Goal: Check status: Check status

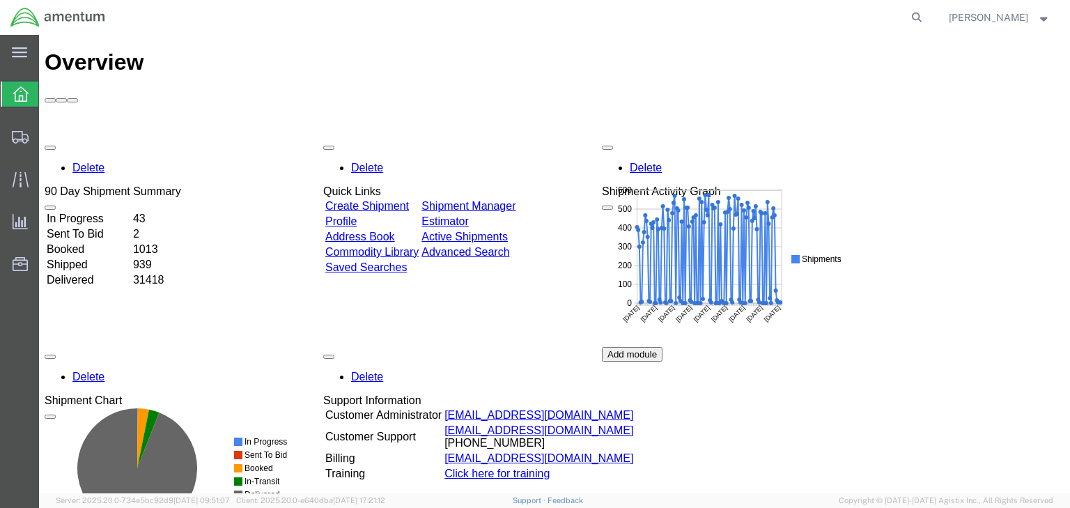
click at [927, 22] on icon at bounding box center [917, 18] width 20 height 20
paste input "57081718"
type input "57081718"
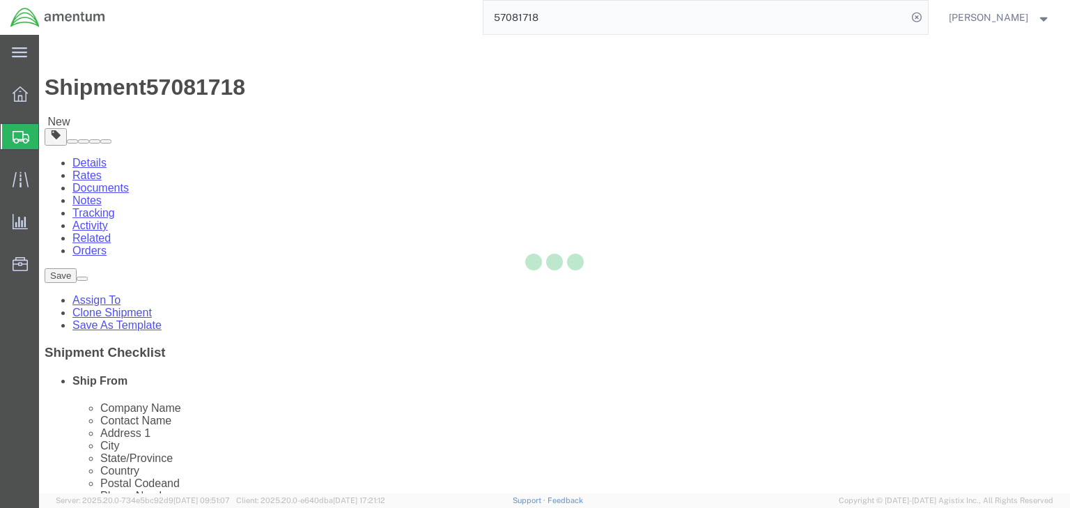
click at [219, 123] on div at bounding box center [554, 264] width 1031 height 458
select select
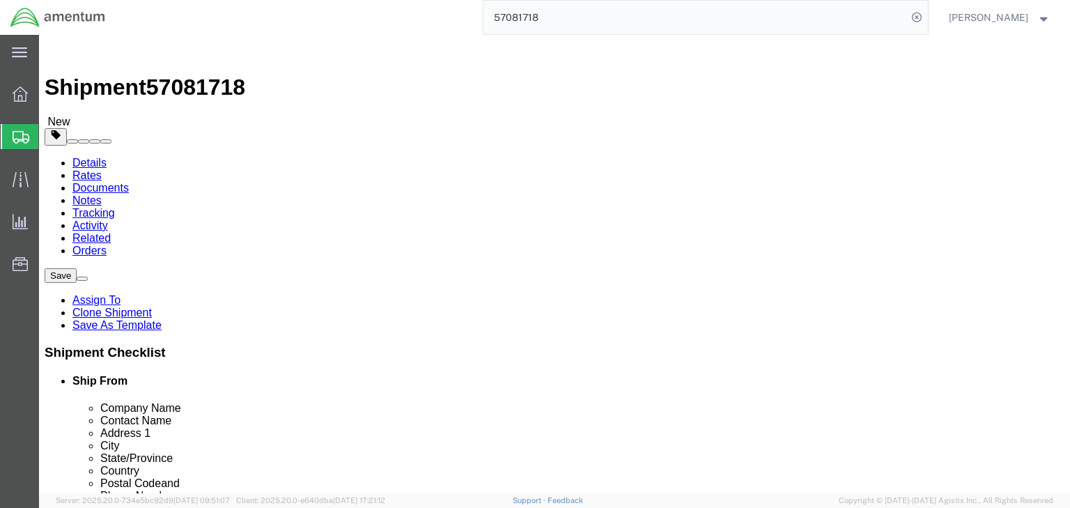
drag, startPoint x: 218, startPoint y: 131, endPoint x: 180, endPoint y: 100, distance: 48.5
click icon
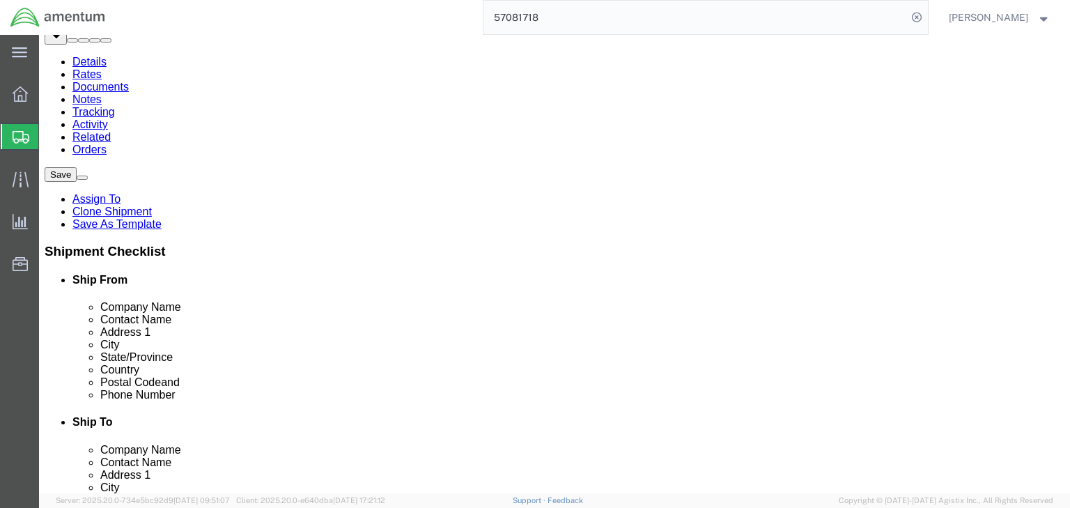
scroll to position [126, 0]
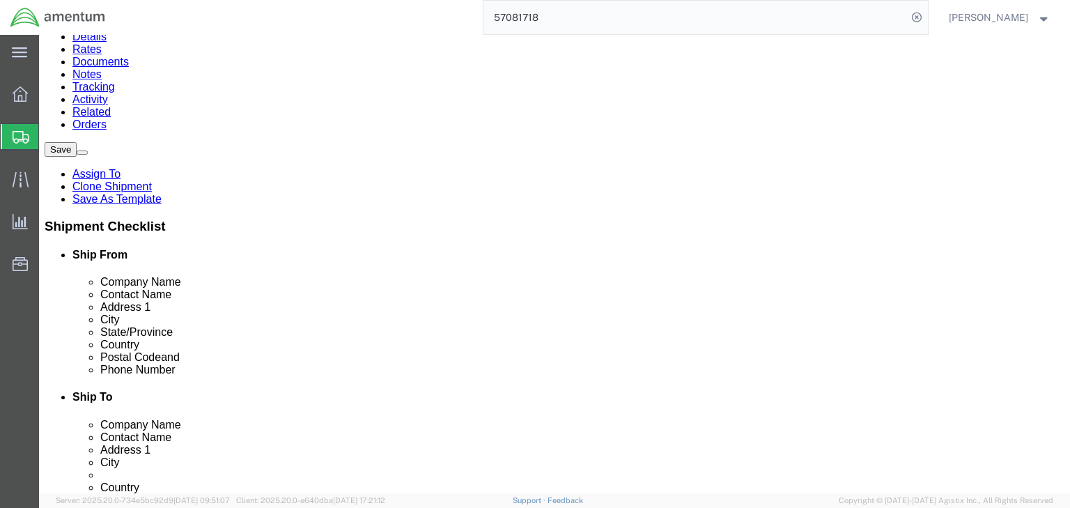
click dd "25.00 USD"
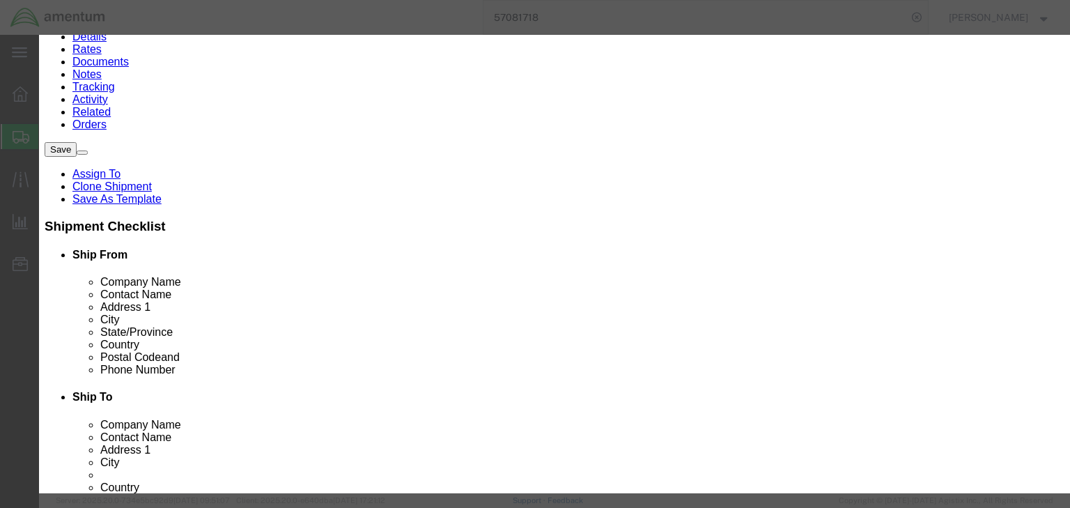
checkbox input "true"
type input "8517690000"
click input "text"
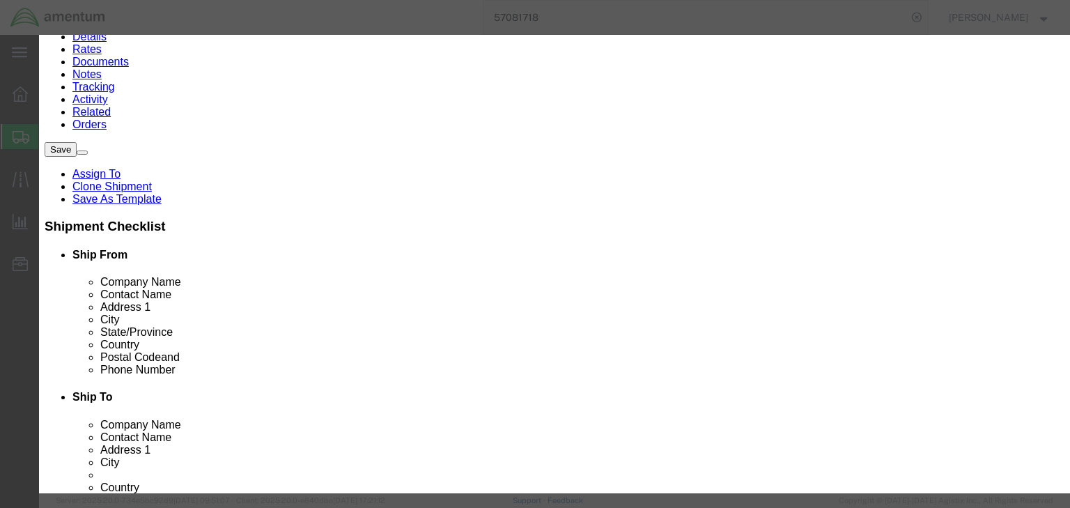
type input "5A991.g"
drag, startPoint x: 406, startPoint y: 242, endPoint x: 394, endPoint y: 249, distance: 13.1
click select "Select ATF BIS DEA EPA FDA FTR ITAR OFAC Other (OPA)"
select select "BIS"
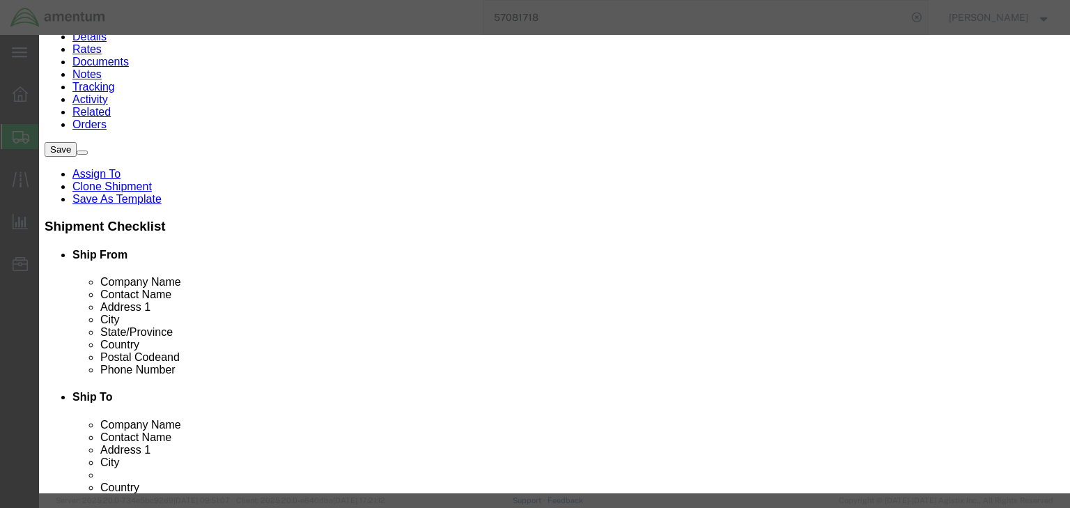
click select "Select ATF BIS DEA EPA FDA FTR ITAR OFAC Other (OPA)"
click select "Select AGR-Agricultural APP-Computers APR-Additional Permissive Exports AVS-Air…"
select select "NLR"
click select "Select AGR-Agricultural APP-Computers APR-Additional Permissive Exports AVS-Air…"
click button "Save & Close"
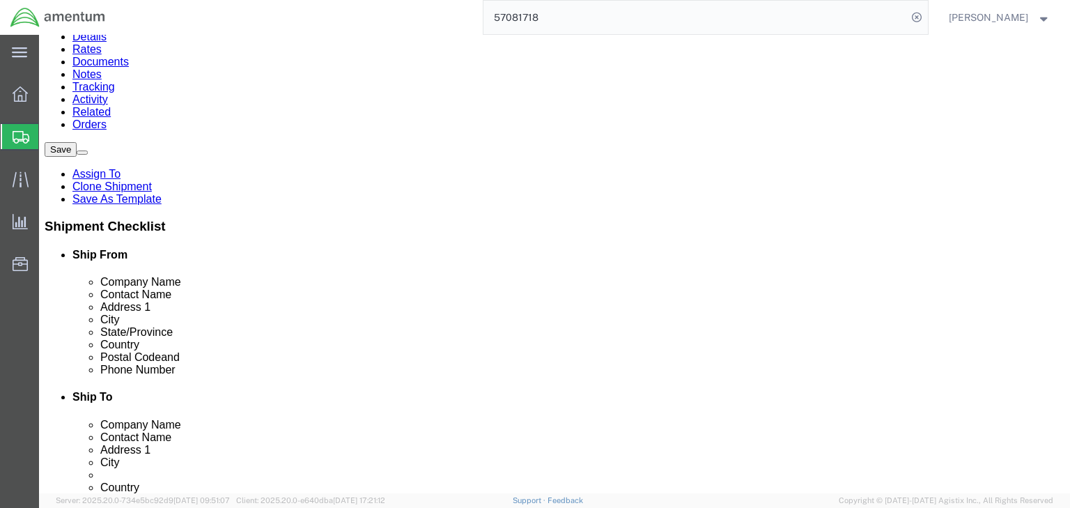
scroll to position [0, 0]
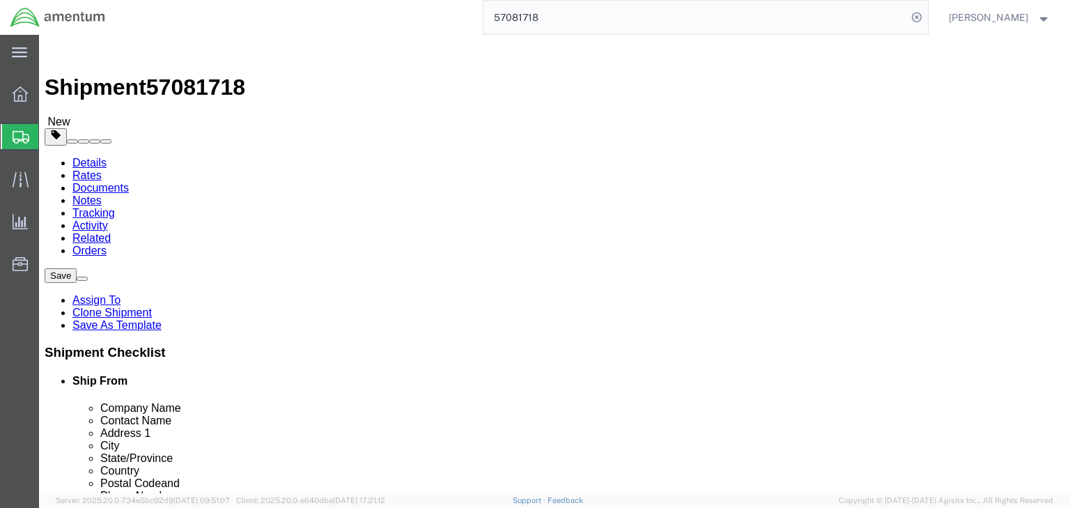
click icon
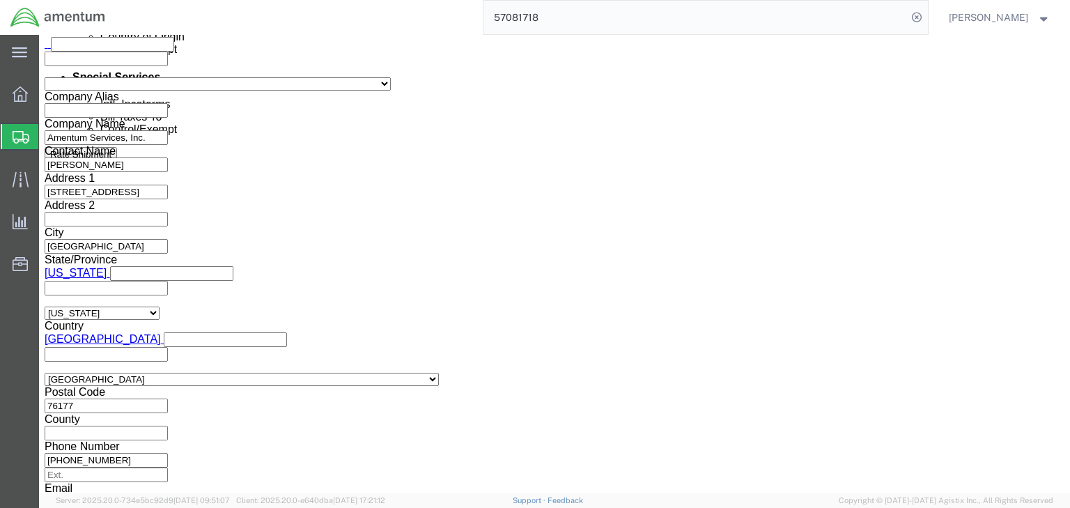
scroll to position [1115, 0]
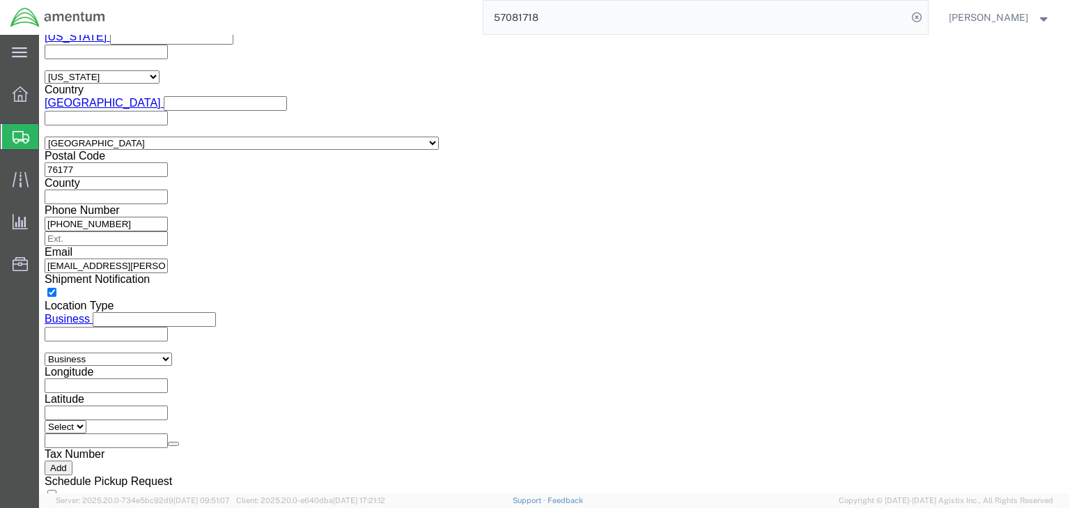
click select "Select ATF BIS DEA EPA FDA FTR ITAR OFAC Other (OPA)"
select select "FTR"
click select "Select ATF BIS DEA EPA FDA FTR ITAR OFAC Other (OPA)"
click div "Control/Exempt Select ATF BIS DEA EPA FDA FTR ITAR OFAC Other (OPA) Lic./Ex. Co…"
click select "Select 30.2(d)(2) 30.36 30.37(a) 30.37(f) 30.37(g) 30.37(h) 30.37(i) 30.37(j) 3…"
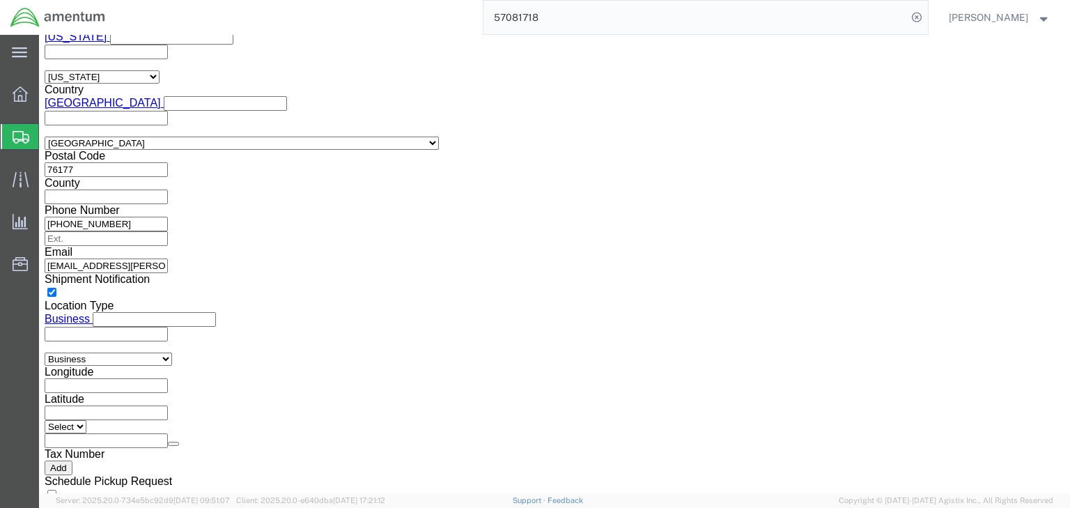
select select "30.37(a)"
click select "Select 30.2(d)(2) 30.36 30.37(a) 30.37(f) 30.37(g) 30.37(h) 30.37(i) 30.37(j) 3…"
click select "Select AES-Direct EEI Carrier File EEI EEI Exempt"
select select "EXEM"
click select "Select AES-Direct EEI Carrier File EEI EEI Exempt"
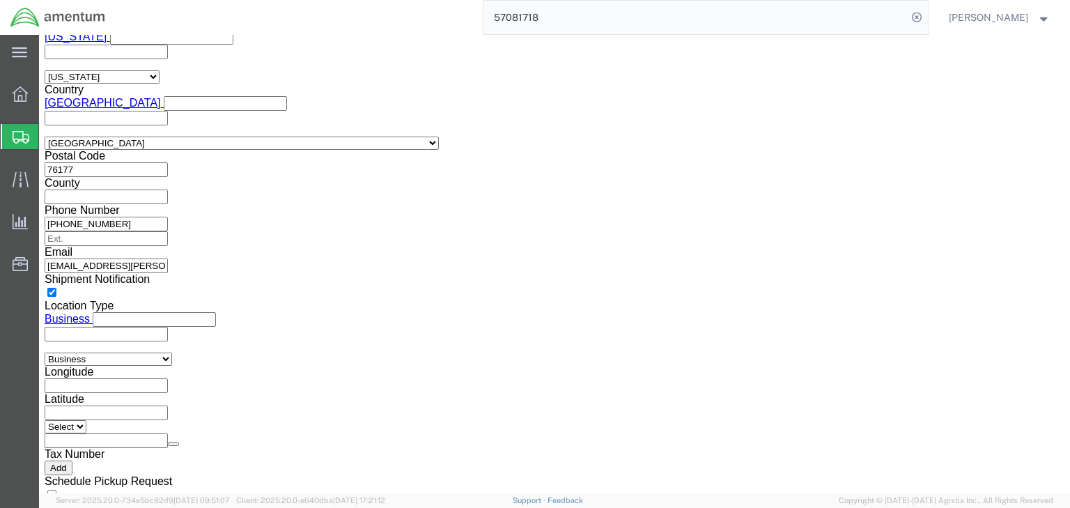
click icon
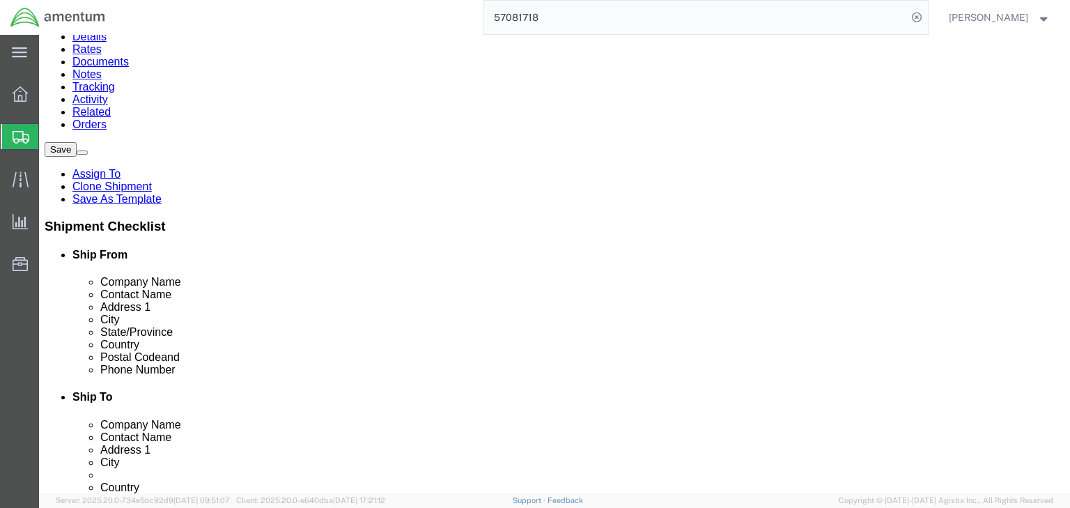
click icon
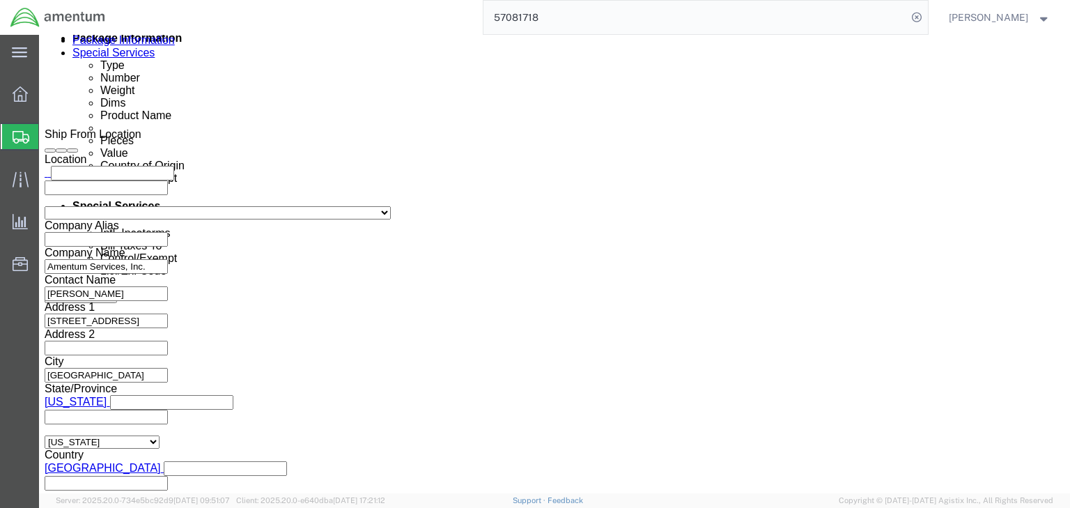
click at [20, 131] on icon at bounding box center [21, 137] width 17 height 13
